Goal: Task Accomplishment & Management: Complete application form

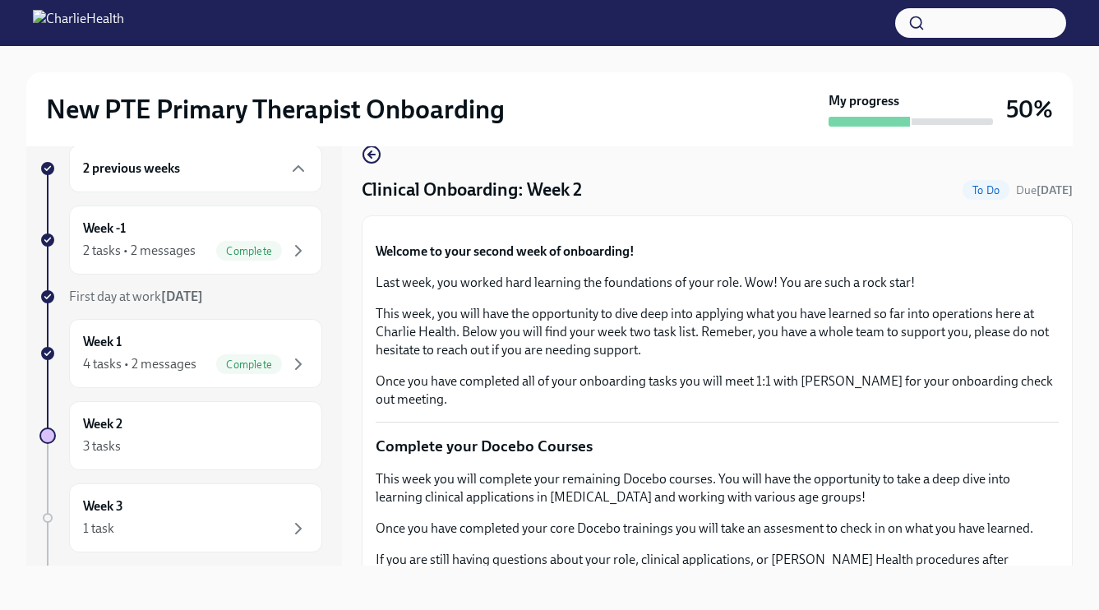
scroll to position [1836, 0]
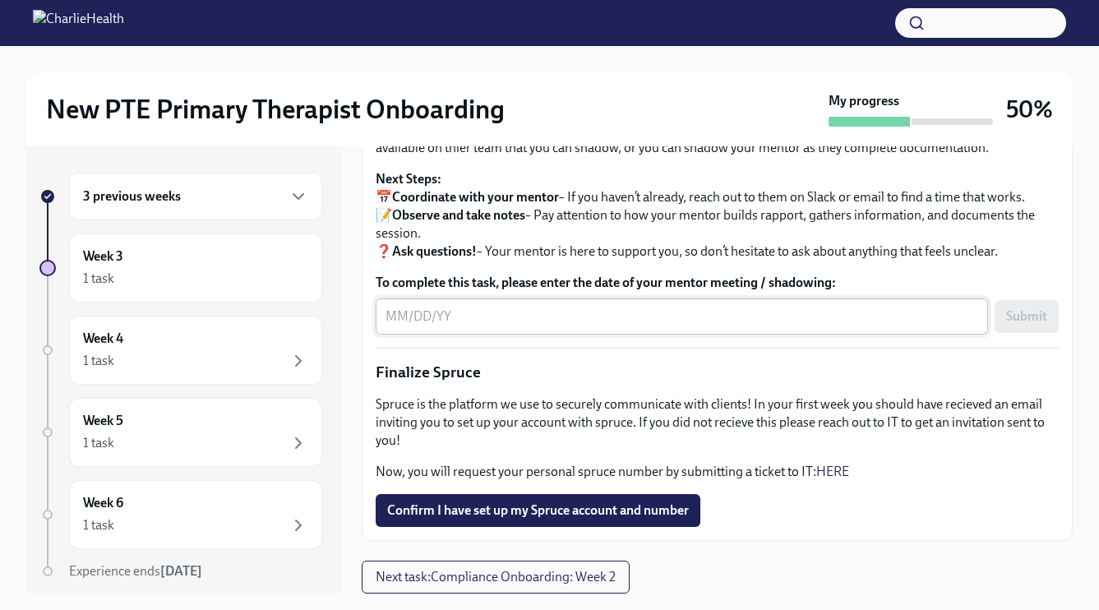
scroll to position [1607, 0]
drag, startPoint x: 791, startPoint y: 282, endPoint x: 925, endPoint y: 310, distance: 136.0
click at [863, 108] on p "As part of your onboarding, you are able to request to shadow an Initial Treatm…" at bounding box center [717, 80] width 683 height 54
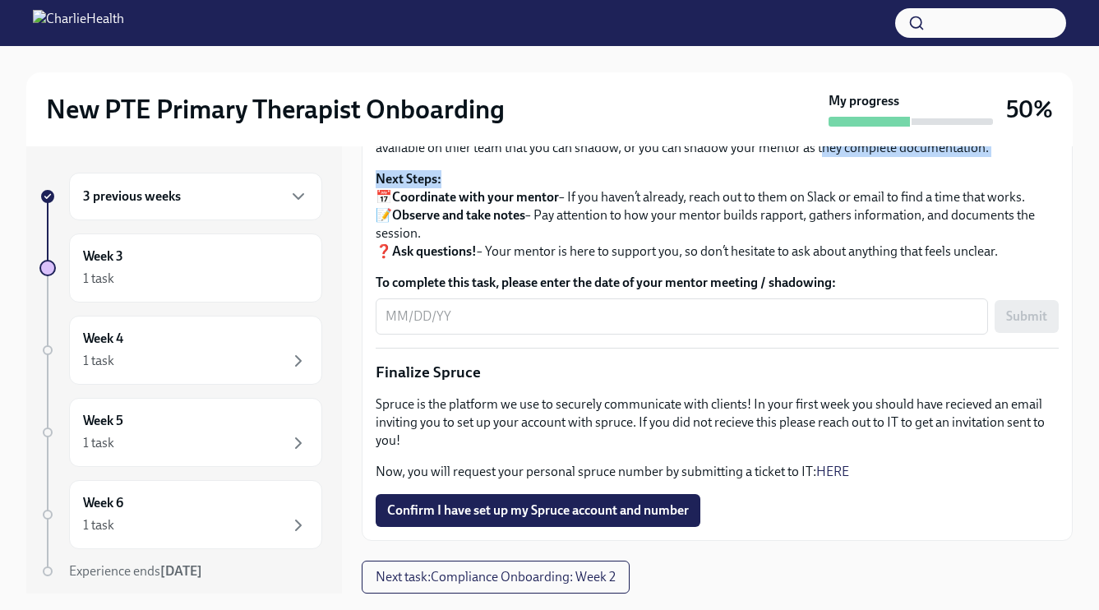
drag, startPoint x: 826, startPoint y: 327, endPoint x: 838, endPoint y: 363, distance: 38.2
click at [838, 261] on div "As part of your onboarding, you are able to request to shadow an Initial Treatm…" at bounding box center [717, 156] width 683 height 207
click at [838, 261] on p "Next Steps: 📅 Coordinate with your mentor – If you haven’t already, reach out t…" at bounding box center [717, 215] width 683 height 90
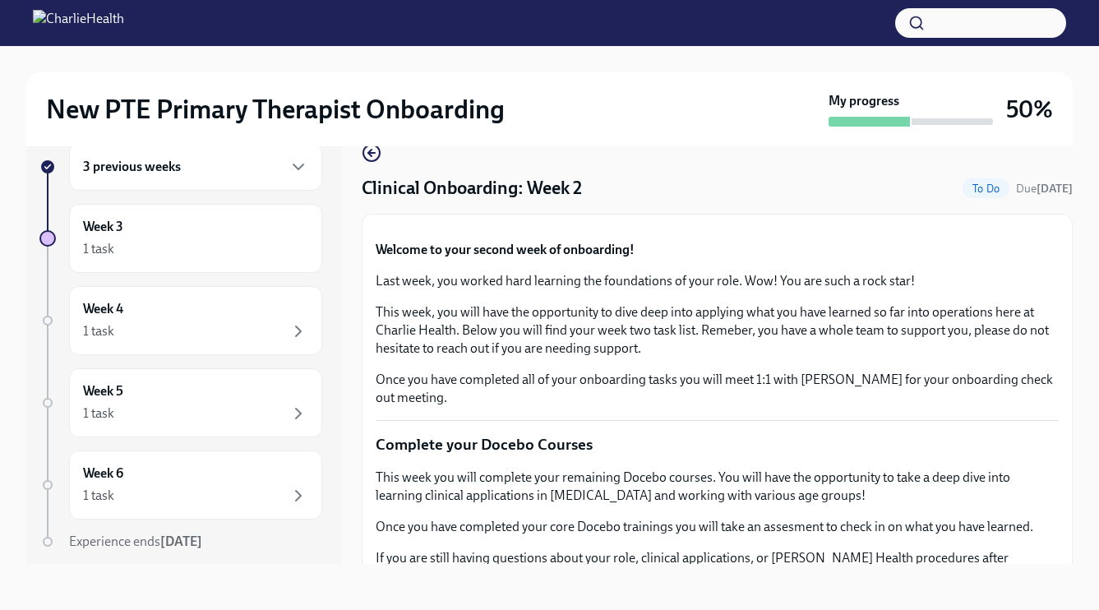
scroll to position [0, 0]
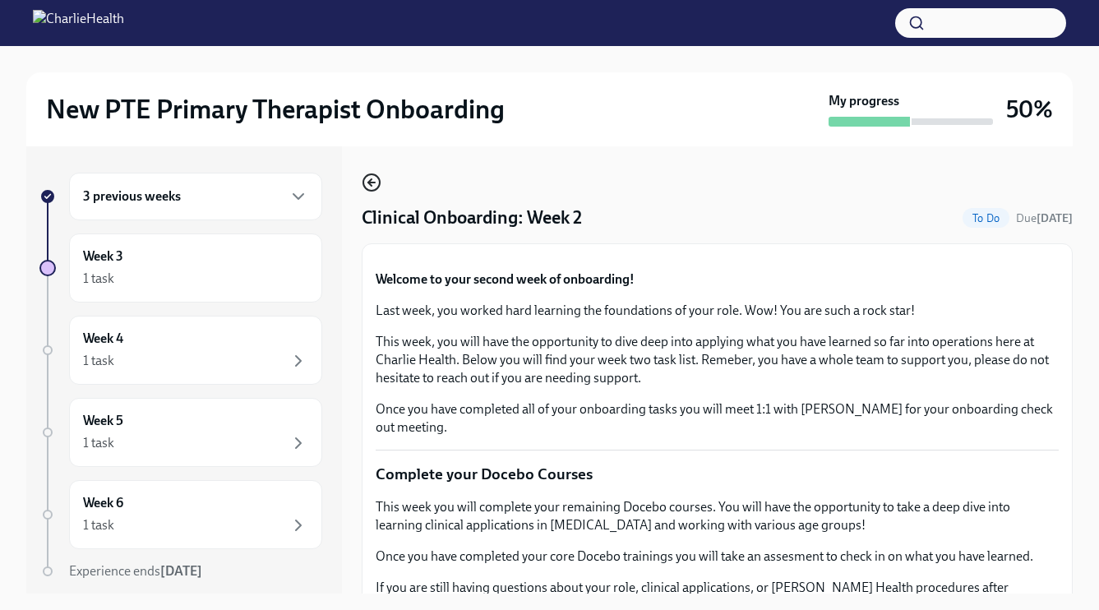
click at [380, 190] on icon "button" at bounding box center [372, 183] width 20 height 20
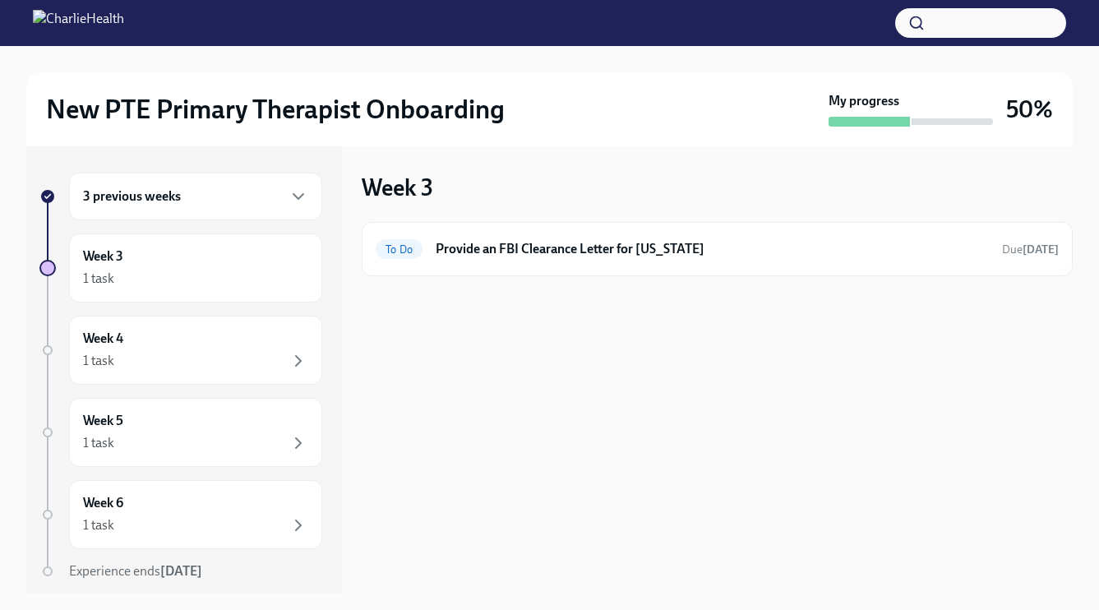
click at [210, 214] on div "3 previous weeks" at bounding box center [195, 197] width 253 height 48
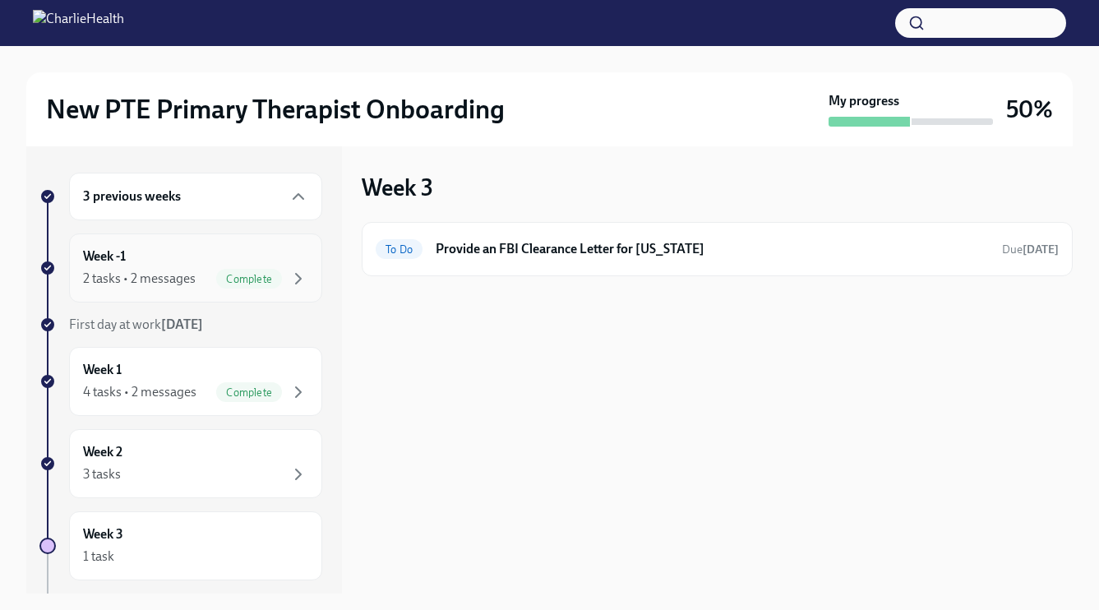
click at [212, 242] on div "Week -1 2 tasks • 2 messages Complete" at bounding box center [195, 267] width 253 height 69
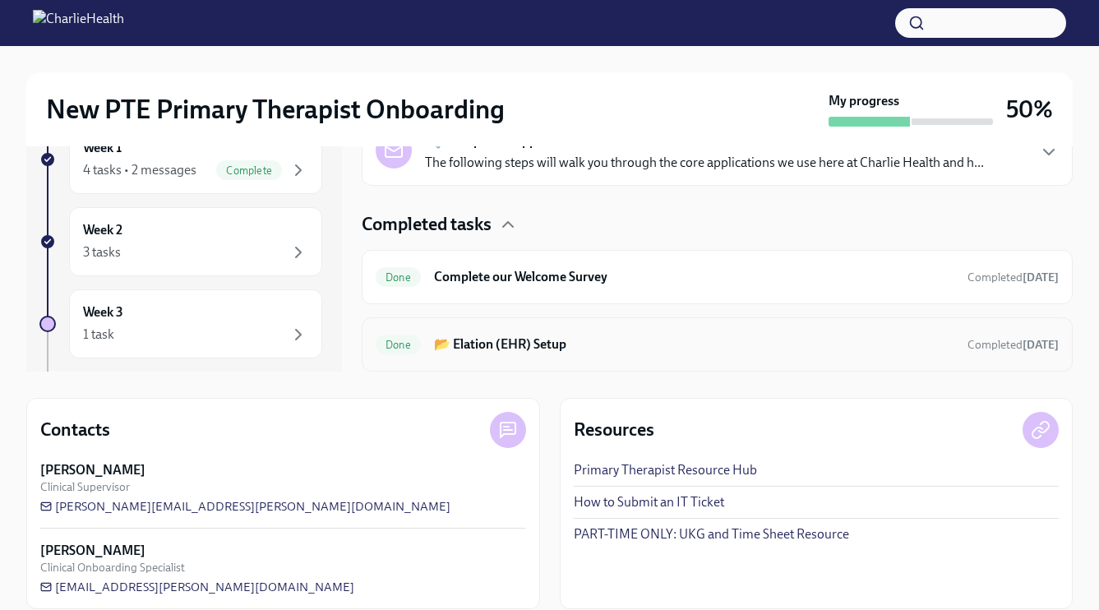
scroll to position [217, 0]
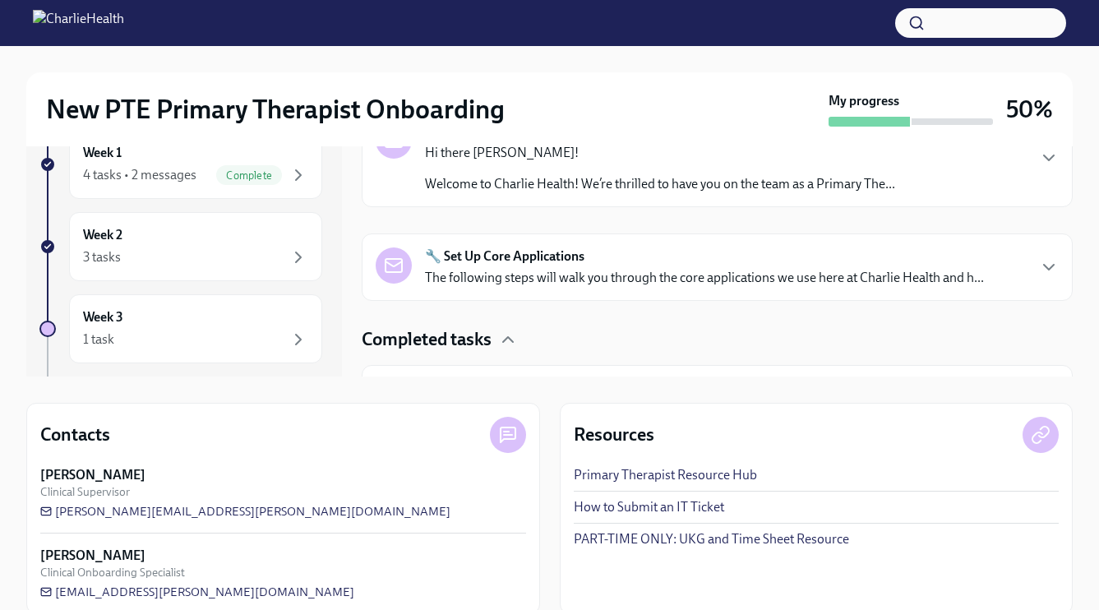
click at [707, 256] on div "🔧 Set Up Core Applications The following steps will walk you through the core a…" at bounding box center [704, 266] width 559 height 39
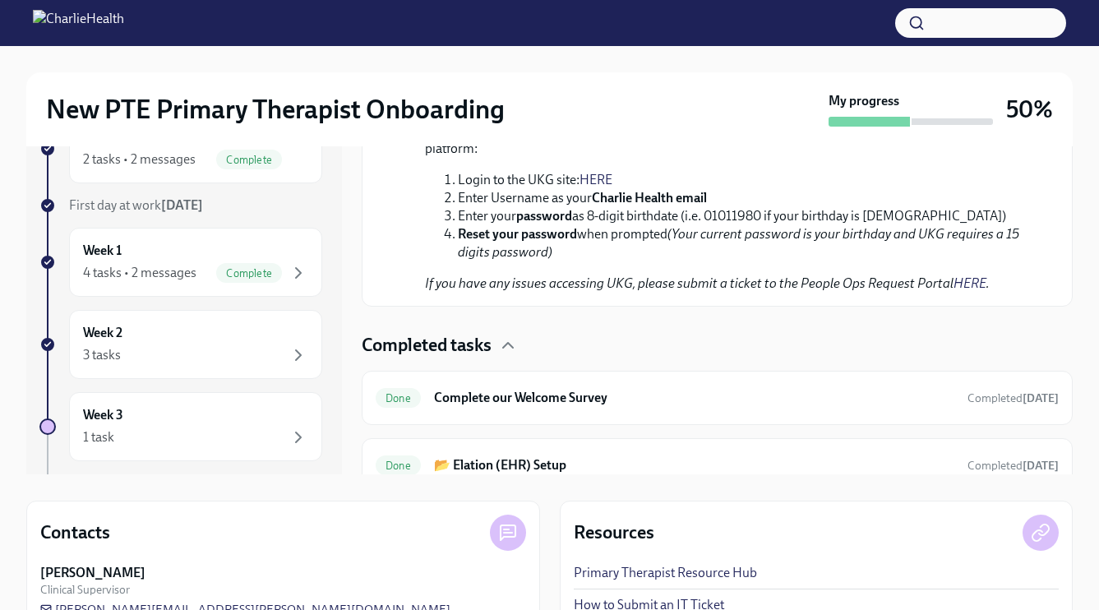
scroll to position [0, 0]
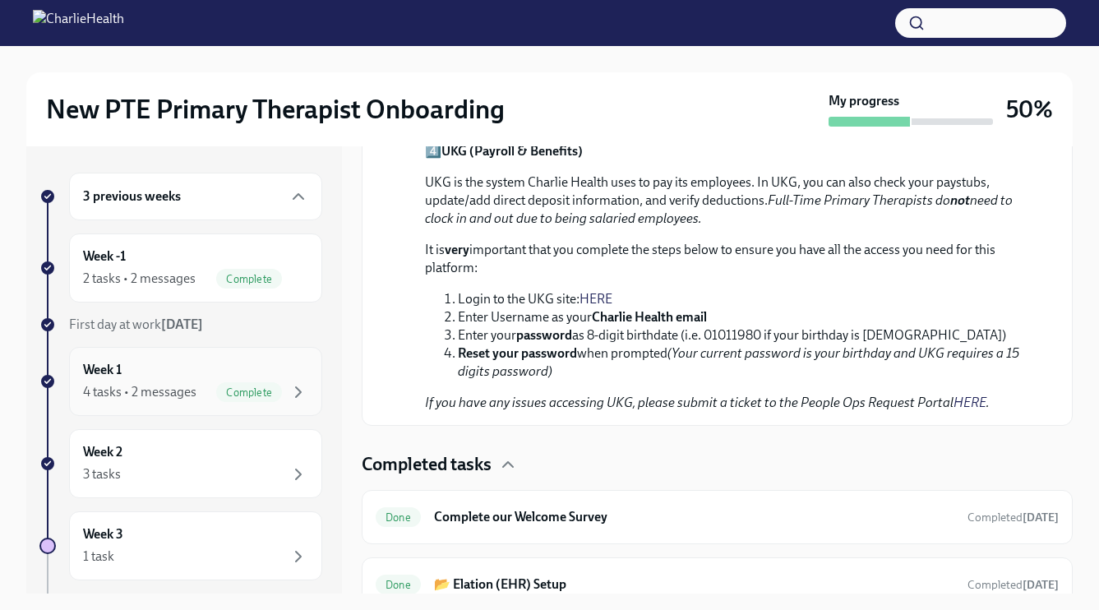
click at [246, 367] on div "Week 1 4 tasks • 2 messages Complete" at bounding box center [195, 381] width 225 height 41
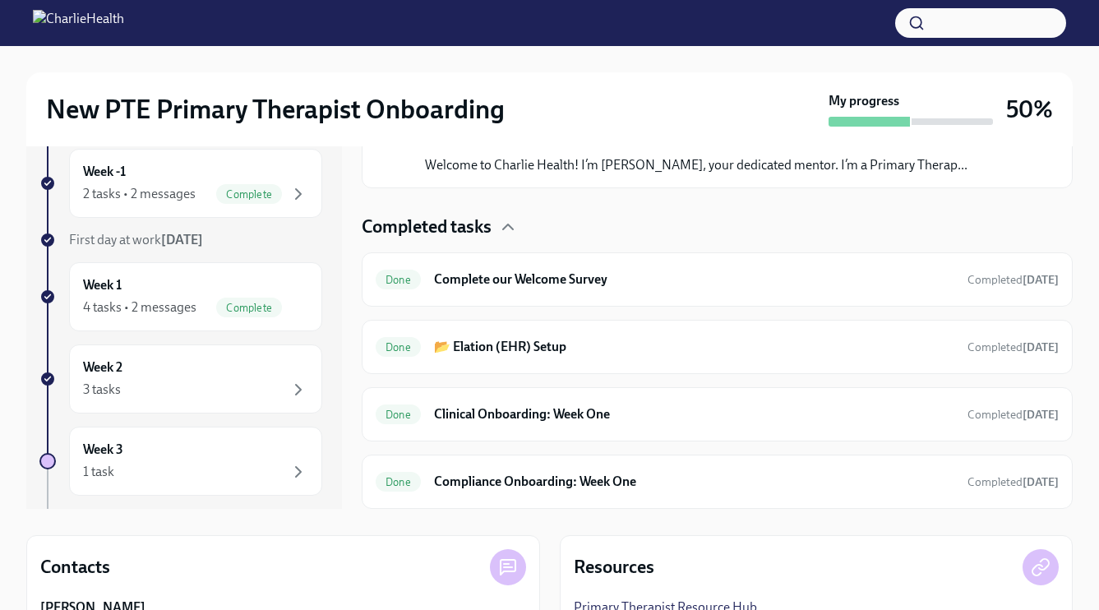
scroll to position [104, 0]
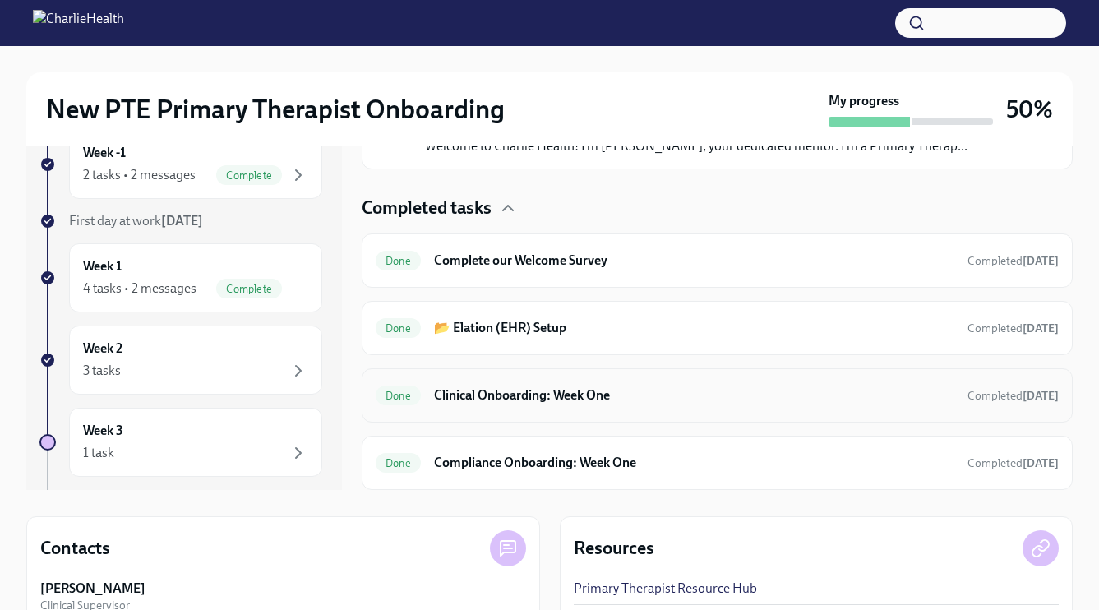
click at [682, 400] on h6 "Clinical Onboarding: Week One" at bounding box center [694, 395] width 520 height 18
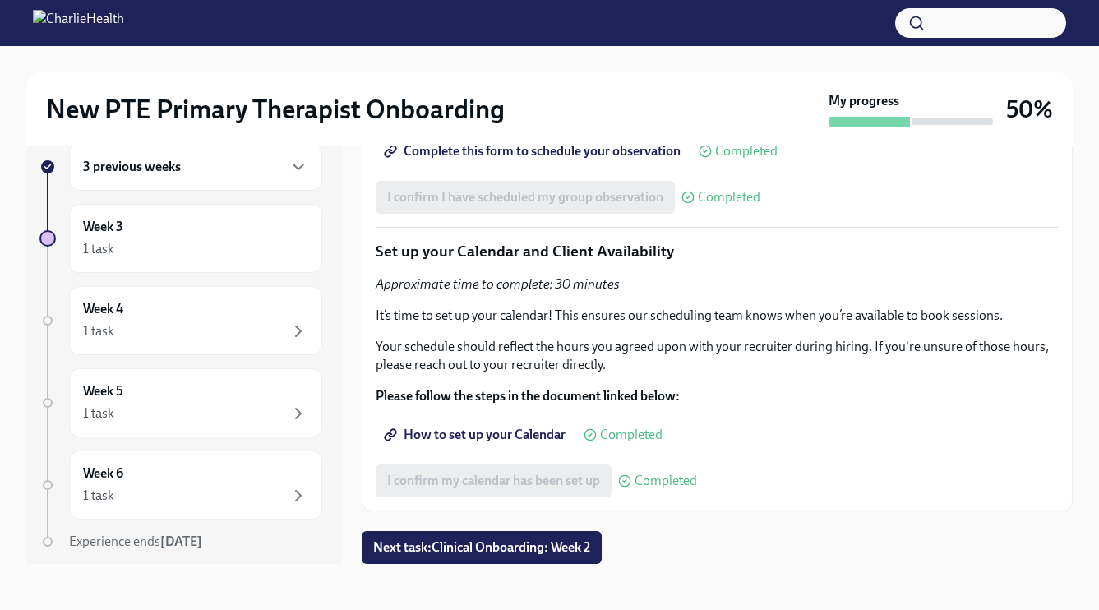
scroll to position [3338, 0]
click at [556, 565] on div "3 previous weeks Week 3 1 task Week 4 1 task Week 5 1 task Week 6 1 task Experi…" at bounding box center [549, 353] width 1046 height 473
click at [555, 547] on span "Next task : Clinical Onboarding: Week 2" at bounding box center [481, 547] width 217 height 16
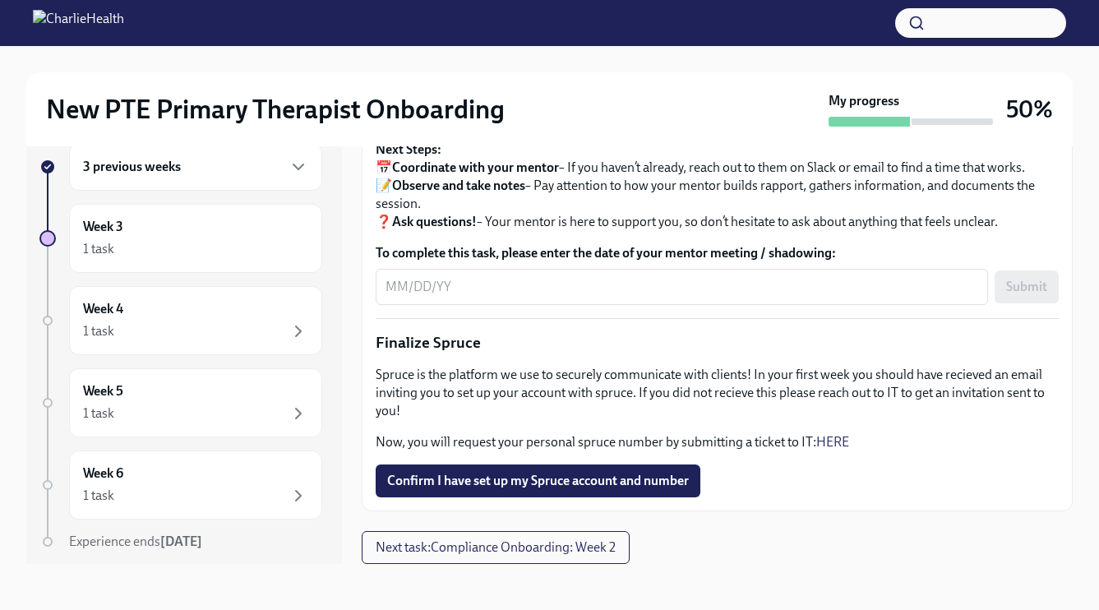
scroll to position [1711, 0]
click at [740, 305] on div "x ​" at bounding box center [682, 287] width 612 height 36
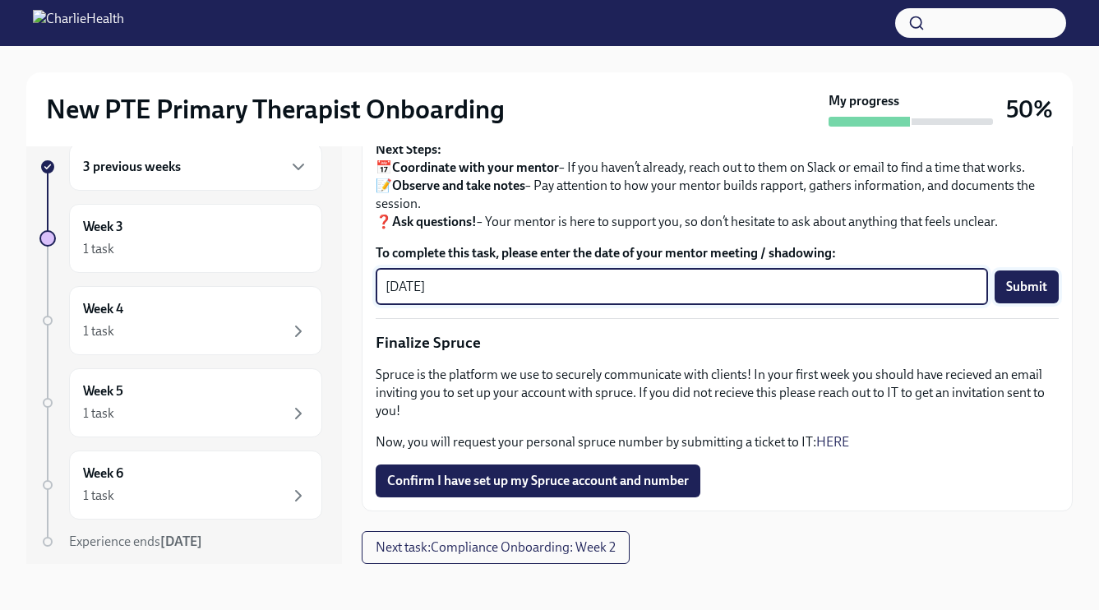
type textarea "10/13/2025"
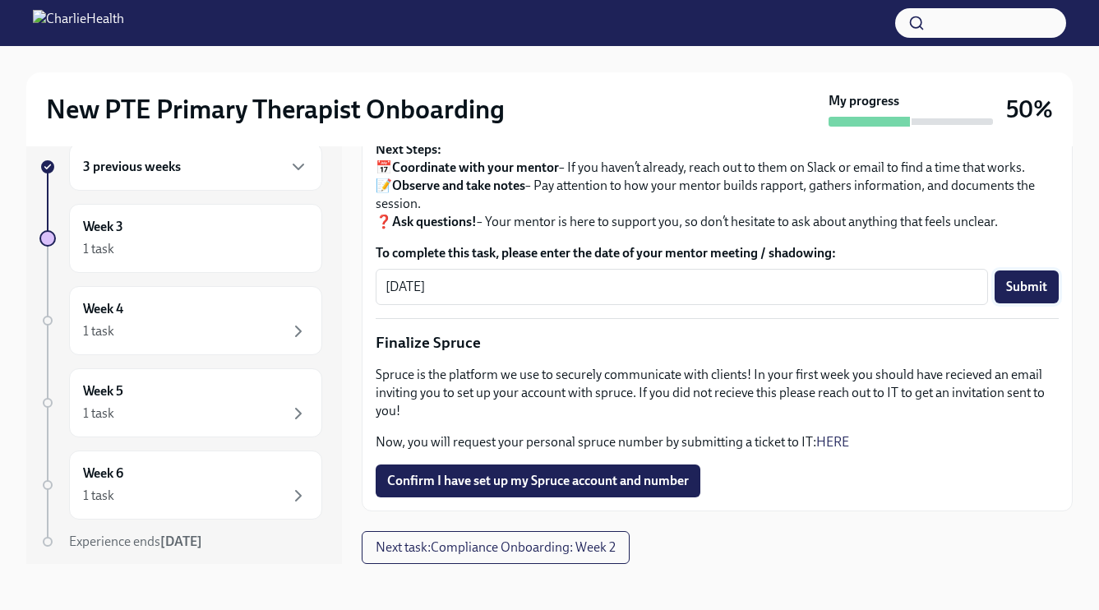
click at [1039, 303] on button "Submit" at bounding box center [1026, 286] width 64 height 33
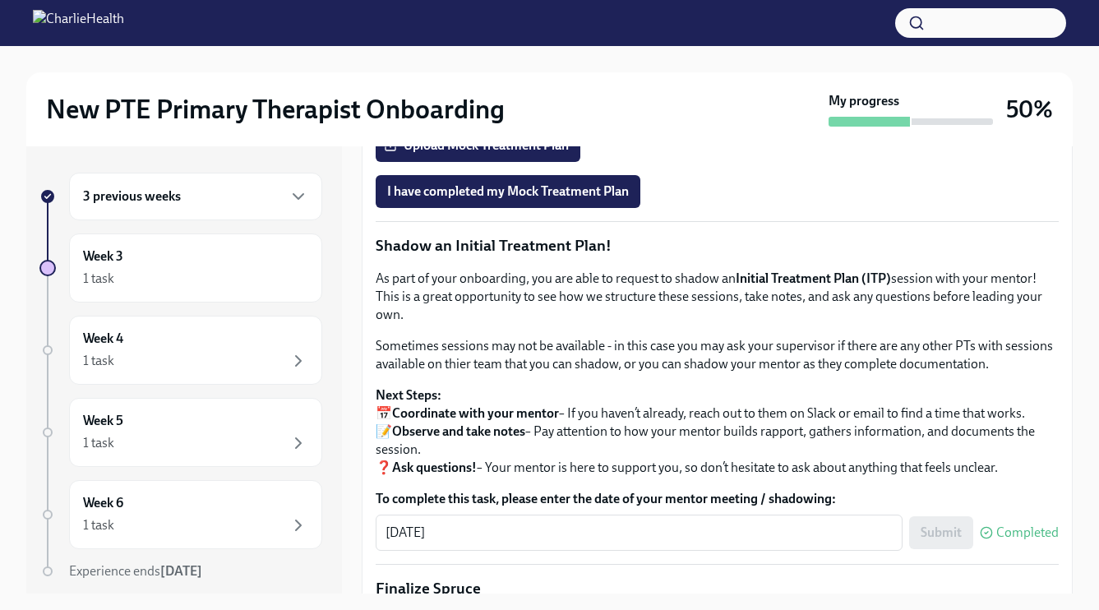
scroll to position [1354, 0]
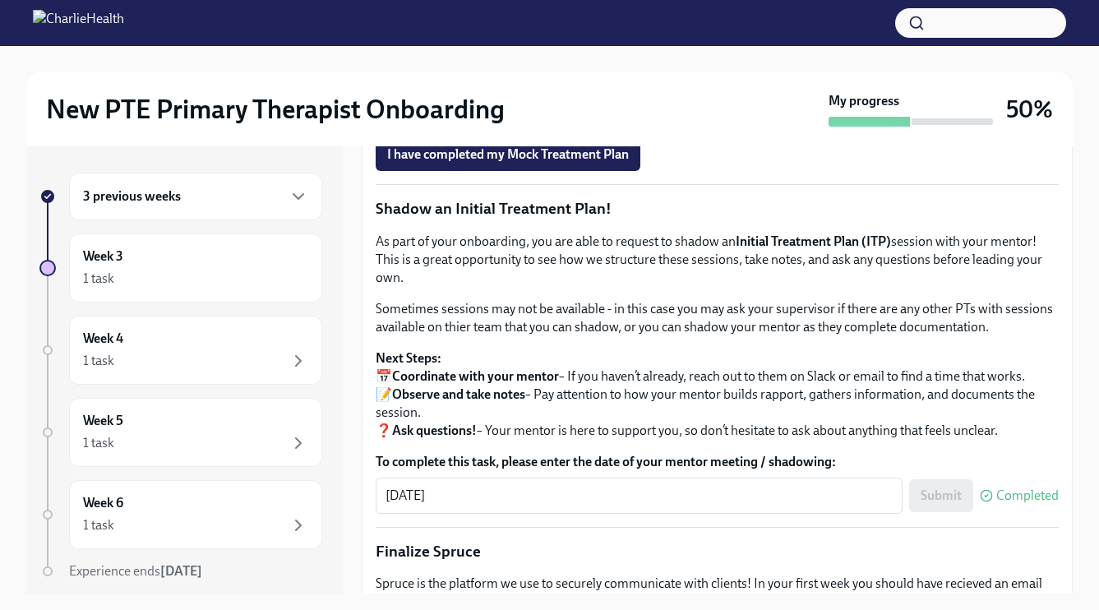
click at [579, 71] on span "Onboarding Mock Treatment Plan" at bounding box center [492, 62] width 210 height 16
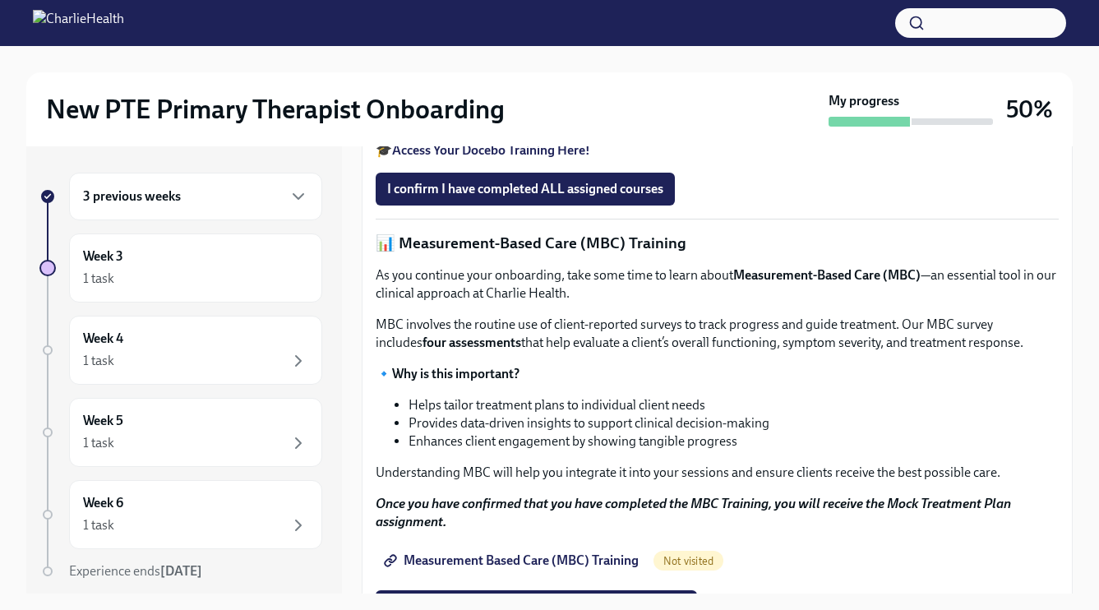
scroll to position [578, 0]
